Goal: Check status: Check status

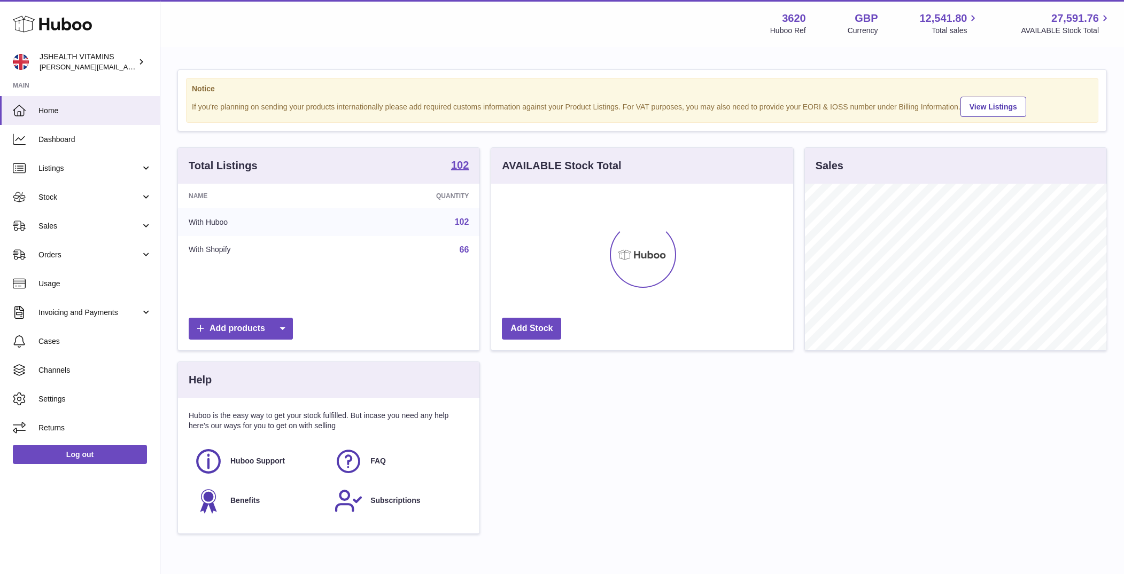
scroll to position [167, 301]
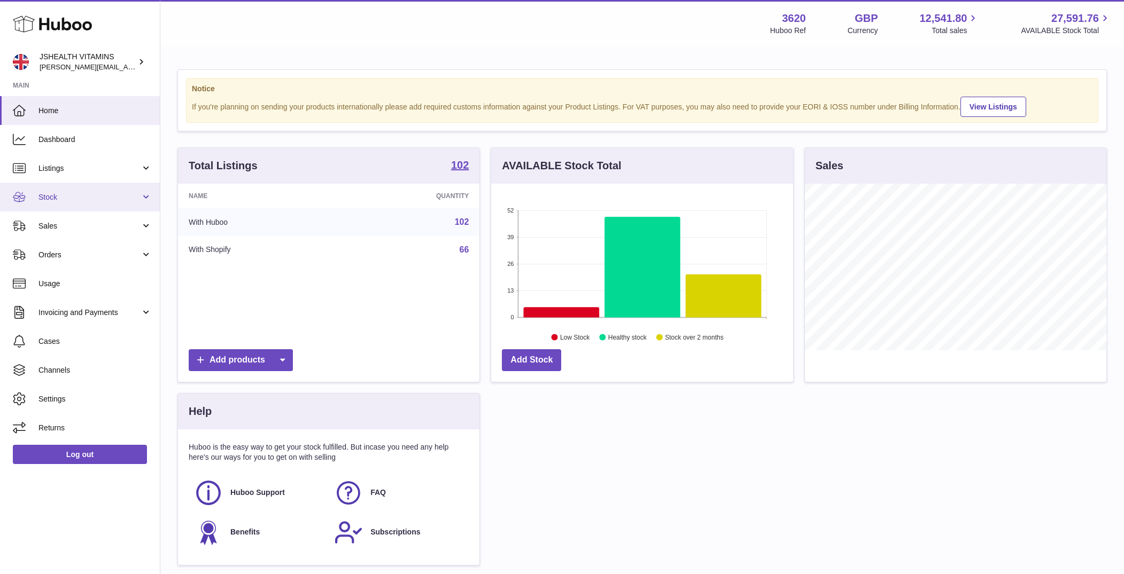
click at [76, 191] on link "Stock" at bounding box center [80, 197] width 160 height 29
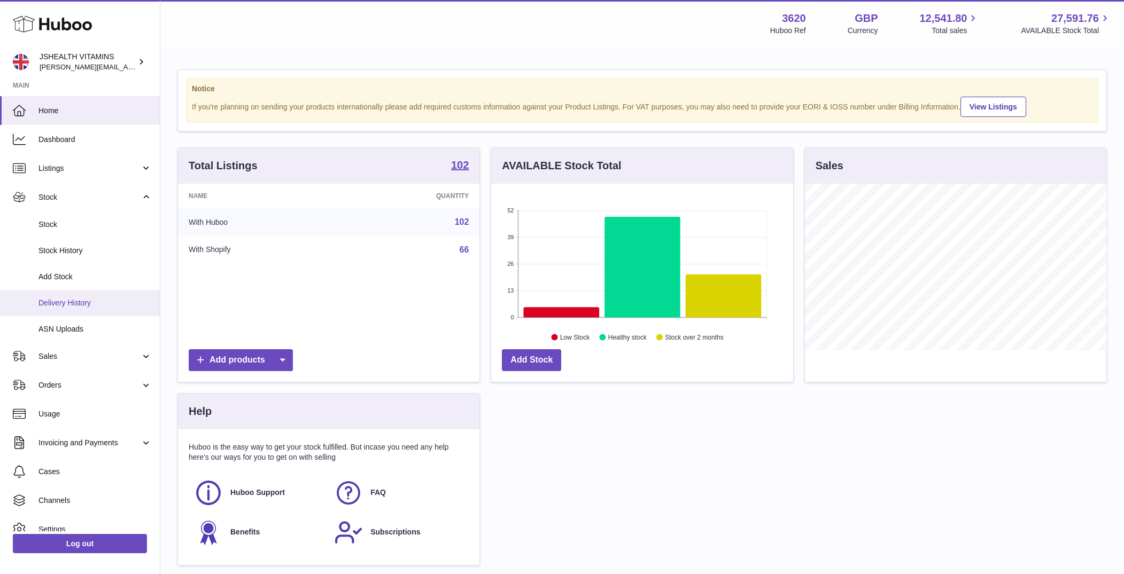
click at [84, 303] on span "Delivery History" at bounding box center [94, 303] width 113 height 10
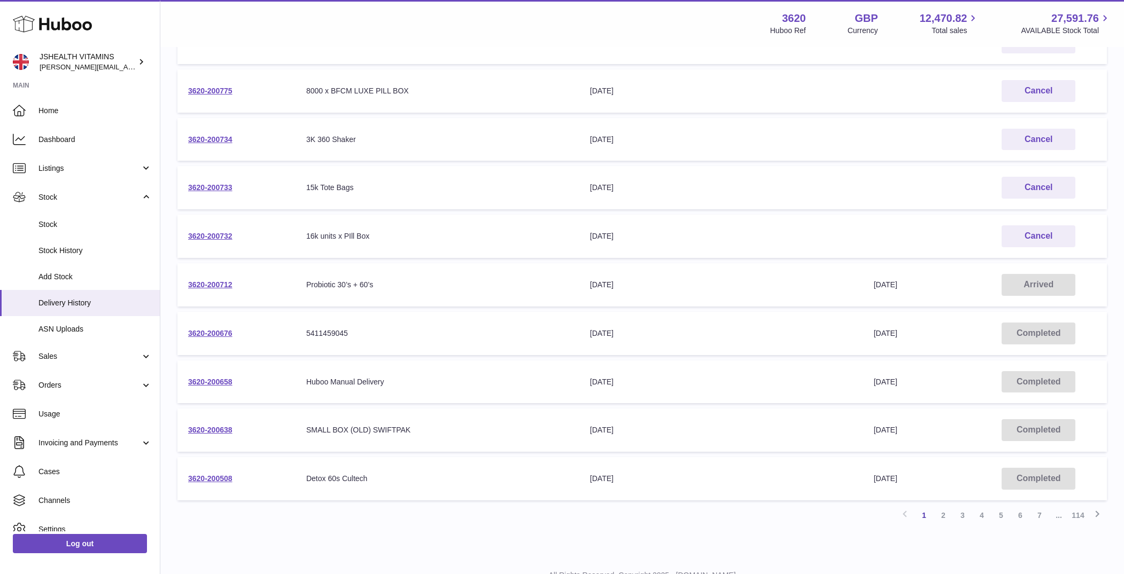
scroll to position [225, 0]
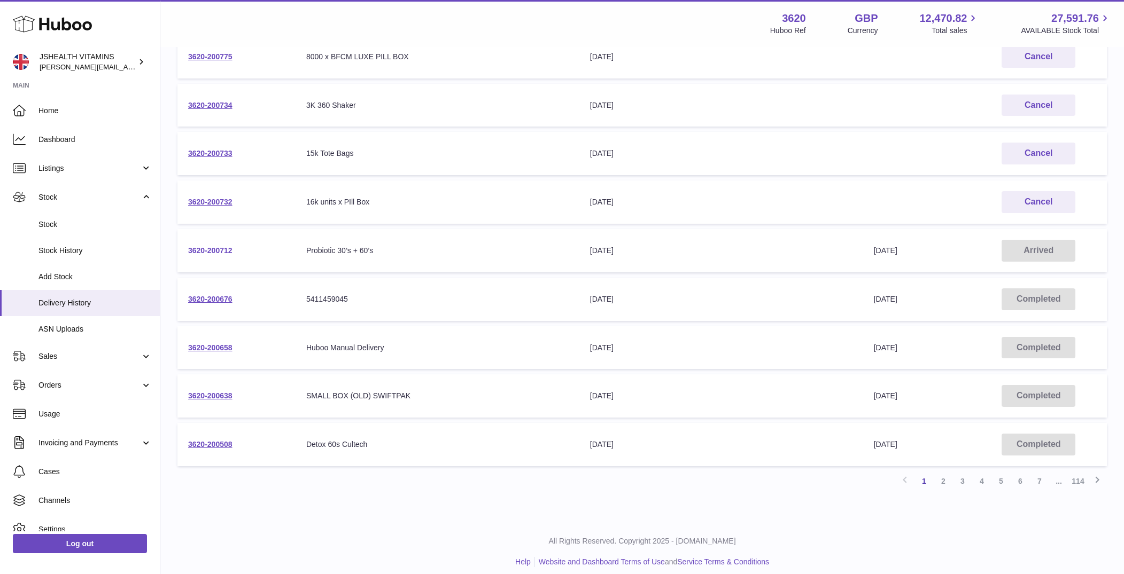
click at [195, 247] on link "3620-200712" at bounding box center [210, 250] width 44 height 9
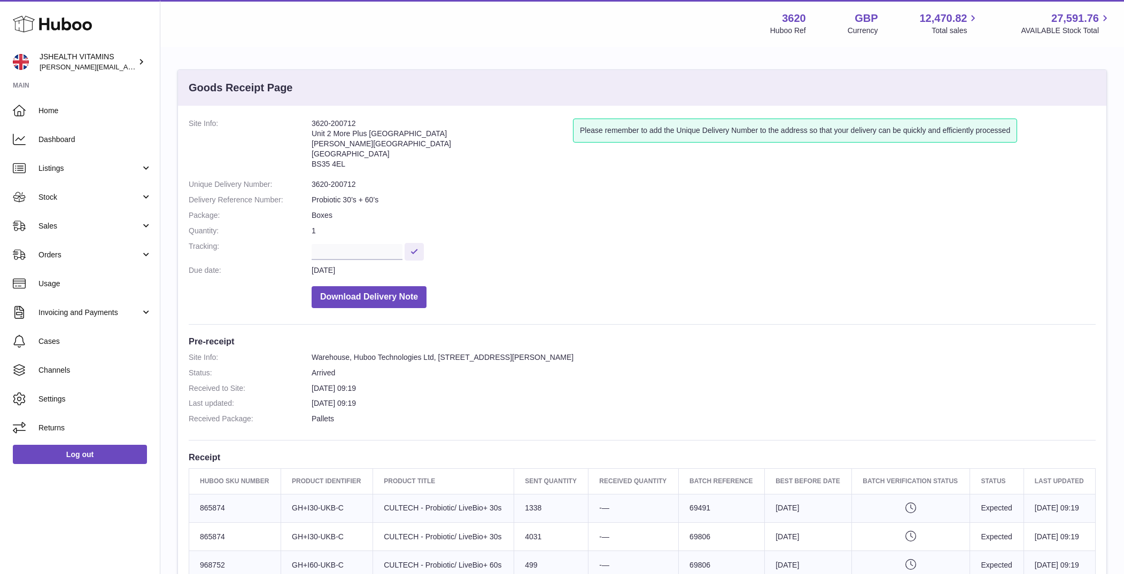
click at [338, 188] on dd "3620-200712" at bounding box center [704, 185] width 784 height 10
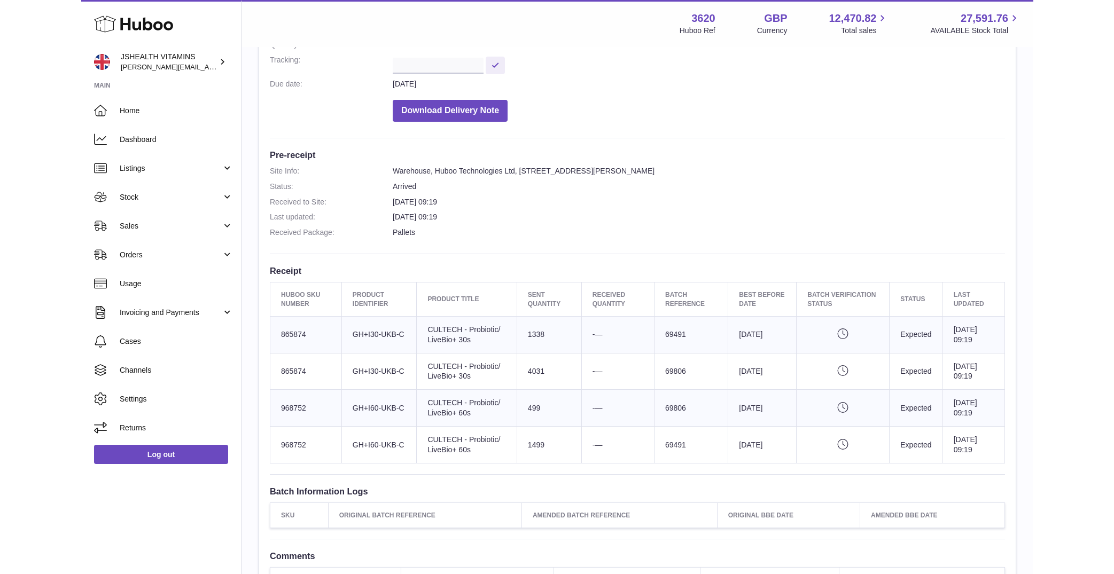
scroll to position [203, 0]
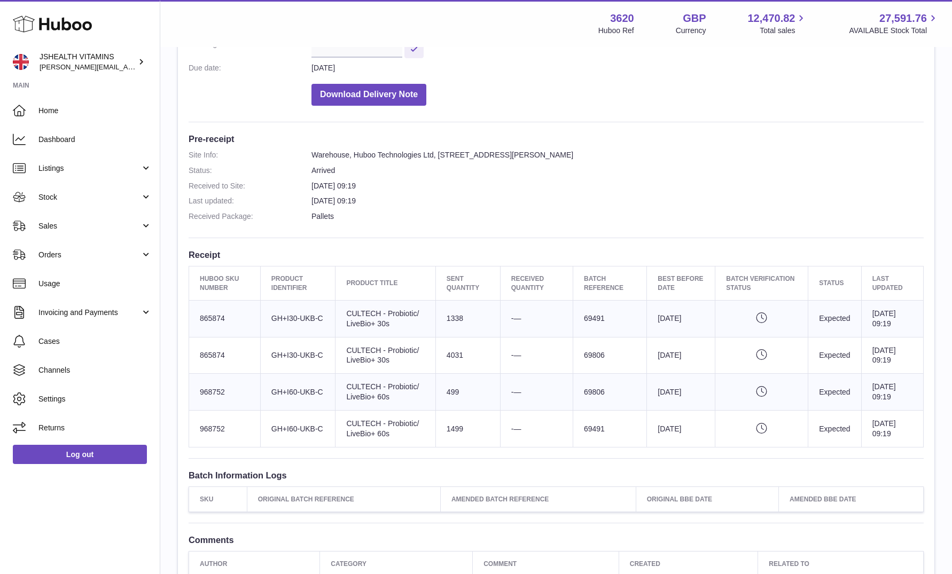
click at [446, 391] on td "Sent Quantity 499" at bounding box center [468, 392] width 65 height 37
copy td "499"
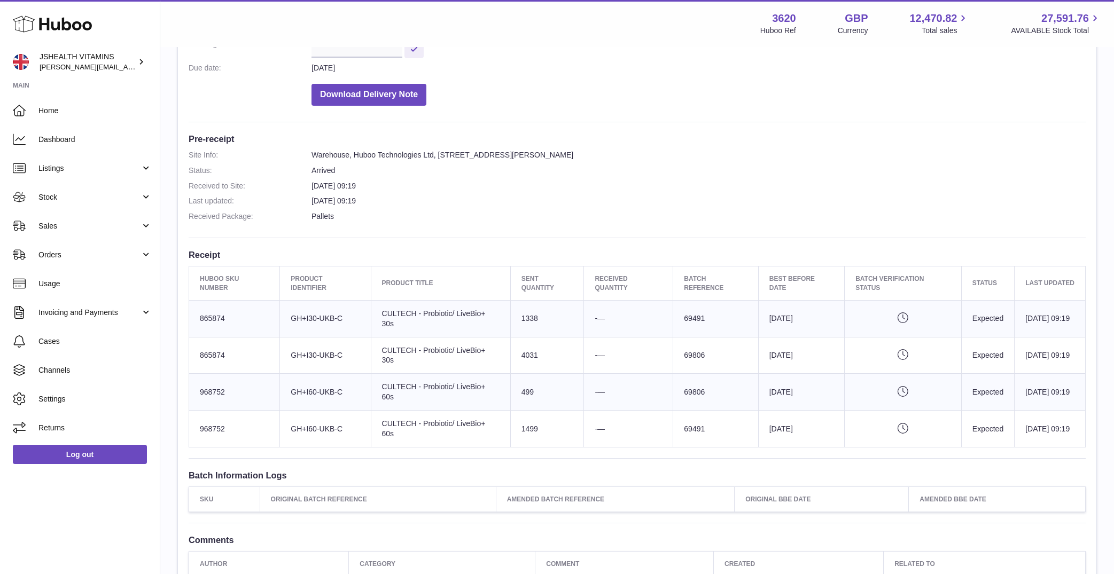
click at [681, 319] on td "Batch Reference 69491" at bounding box center [715, 318] width 85 height 37
copy td "69491"
click at [699, 420] on td "Batch Reference 69491" at bounding box center [715, 429] width 85 height 37
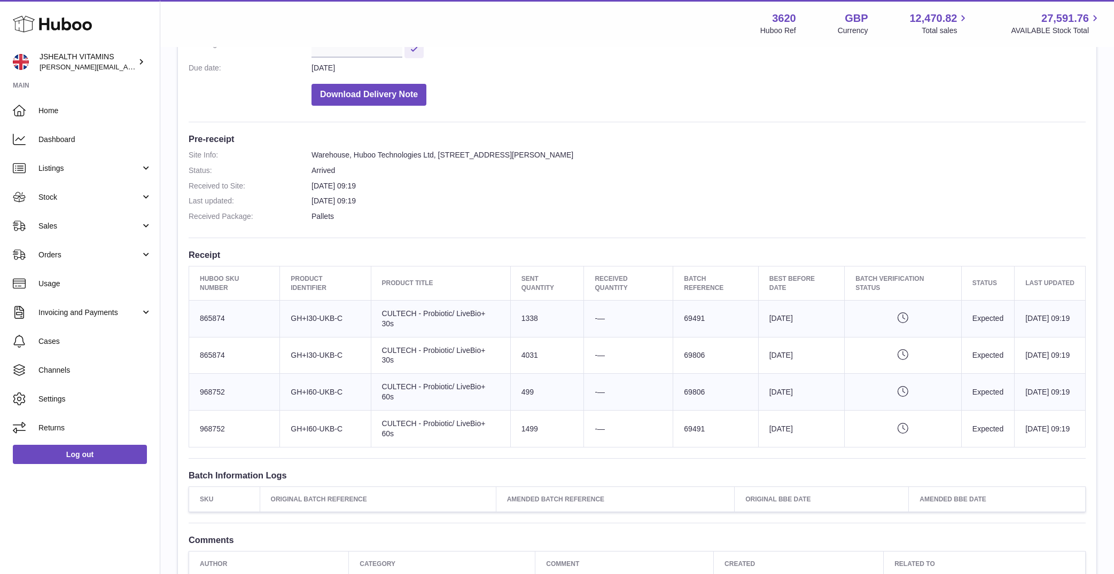
copy td "69491"
click at [677, 389] on td "Batch Reference 69806" at bounding box center [715, 392] width 85 height 37
copy td "69806"
